Goal: Find contact information: Find contact information

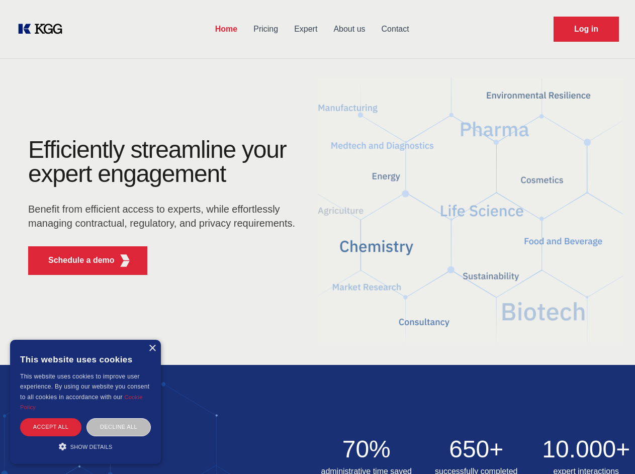
click at [317, 237] on div "Efficiently streamline your expert engagement Benefit from efficient access to …" at bounding box center [165, 210] width 306 height 145
click at [75, 260] on p "Schedule a demo" at bounding box center [81, 260] width 66 height 12
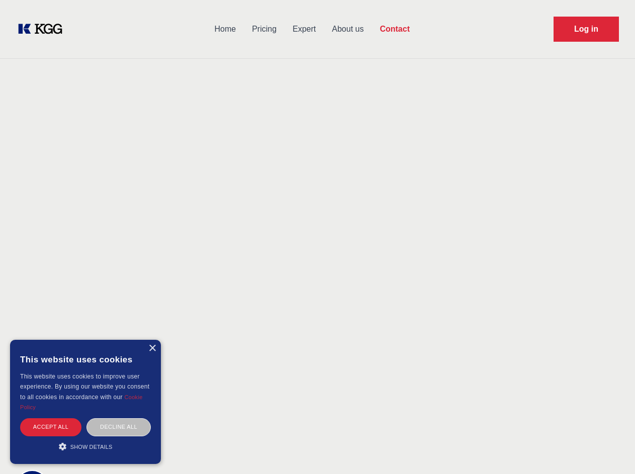
click at [152, 348] on div "× This website uses cookies This website uses cookies to improve user experienc…" at bounding box center [85, 402] width 151 height 124
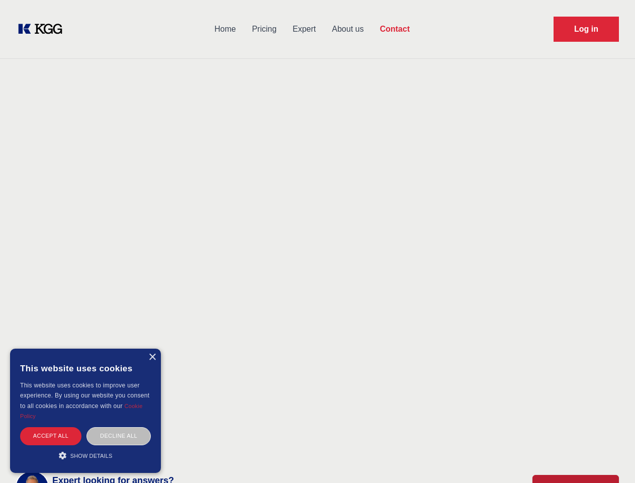
click at [51, 427] on div "Accept all" at bounding box center [50, 436] width 61 height 18
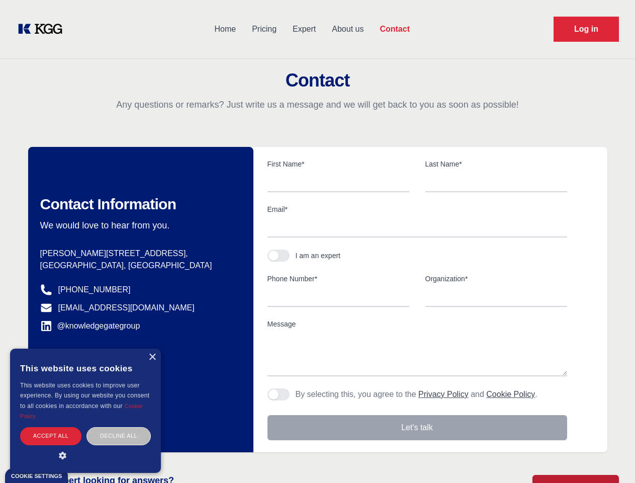
click at [119, 427] on div "Decline all" at bounding box center [118, 436] width 64 height 18
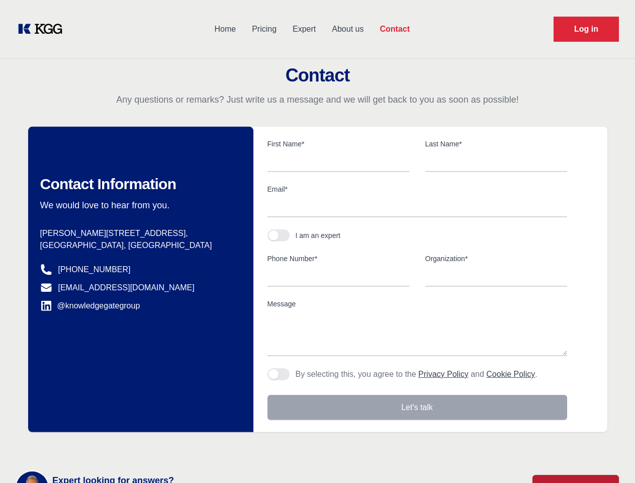
click at [85, 446] on main "Contact Any questions or remarks? Just write us a message and we will get back …" at bounding box center [317, 261] width 635 height 523
